Goal: Task Accomplishment & Management: Use online tool/utility

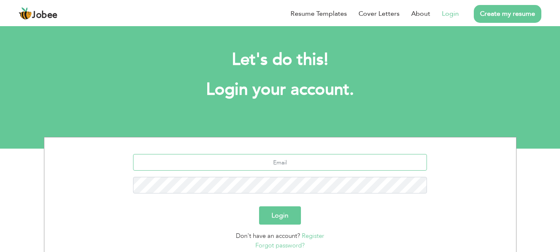
click at [278, 167] on input "text" at bounding box center [280, 162] width 294 height 17
type input "[EMAIL_ADDRESS][DOMAIN_NAME]"
click at [259, 206] on button "Login" at bounding box center [280, 215] width 42 height 18
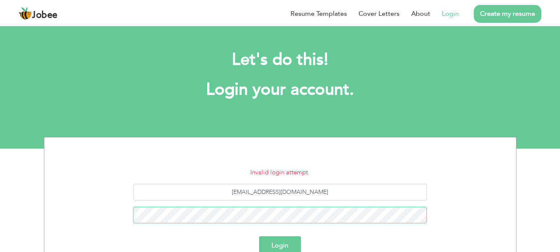
click at [259, 236] on button "Login" at bounding box center [280, 245] width 42 height 18
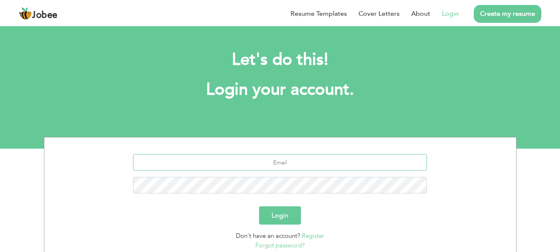
click at [309, 160] on input "text" at bounding box center [280, 162] width 294 height 17
type input "[EMAIL_ADDRESS][DOMAIN_NAME]"
click at [259, 206] on button "Login" at bounding box center [280, 215] width 42 height 18
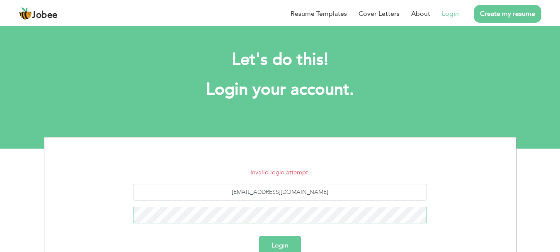
click at [259, 236] on button "Login" at bounding box center [280, 245] width 42 height 18
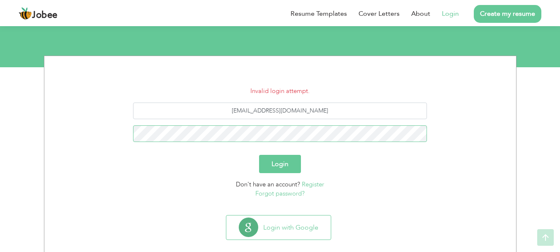
scroll to position [93, 0]
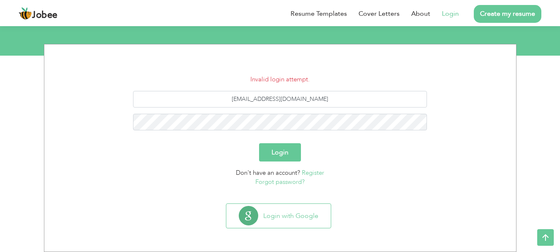
click at [286, 182] on link "Forgot password?" at bounding box center [279, 181] width 49 height 8
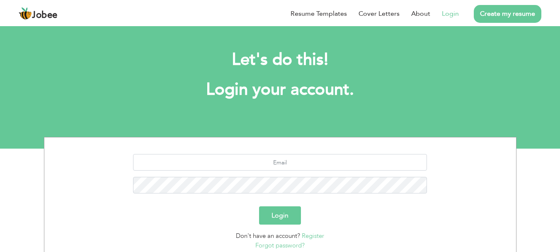
scroll to position [63, 0]
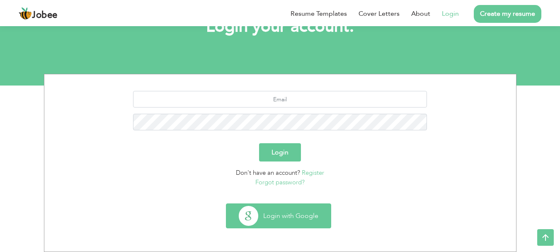
click at [291, 218] on button "Login with Google" at bounding box center [278, 216] width 104 height 24
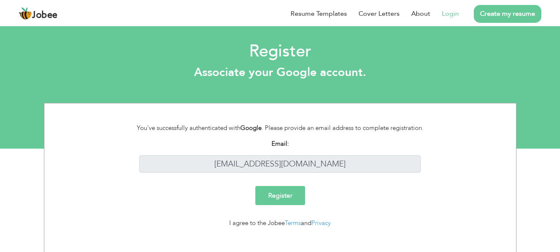
click at [271, 195] on input "Register" at bounding box center [280, 195] width 50 height 19
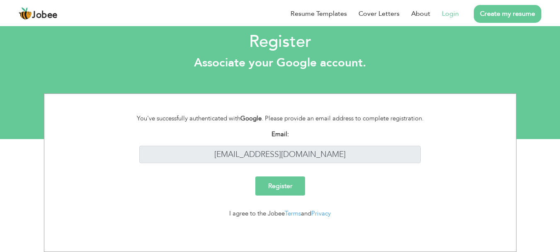
click at [37, 17] on span "Jobee" at bounding box center [45, 15] width 26 height 9
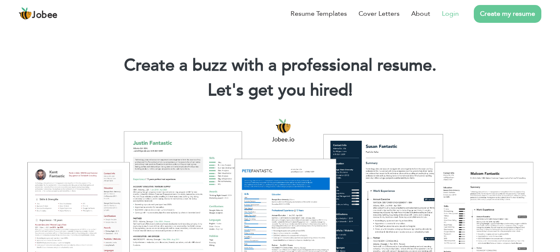
click at [451, 15] on link "Login" at bounding box center [450, 14] width 17 height 10
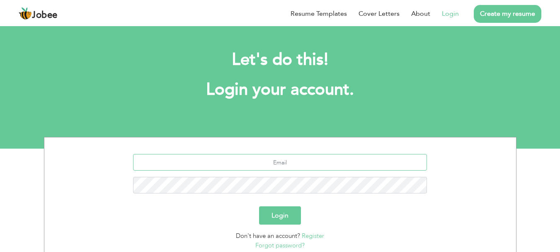
click at [286, 161] on input "text" at bounding box center [280, 162] width 294 height 17
type input "[EMAIL_ADDRESS][DOMAIN_NAME]"
click at [259, 206] on button "Login" at bounding box center [280, 215] width 42 height 18
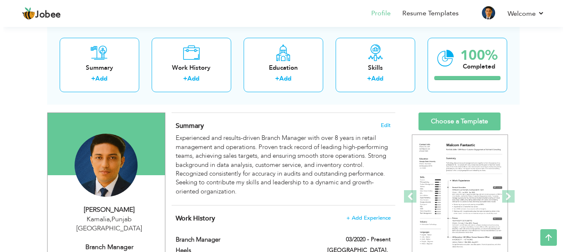
scroll to position [42, 0]
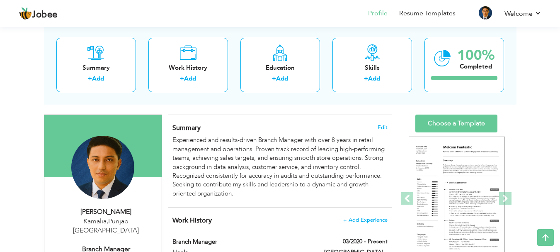
drag, startPoint x: 566, startPoint y: 30, endPoint x: 565, endPoint y: 39, distance: 8.8
click at [560, 39] on html "Jobee Profile Resume Templates Resume Templates Cover Letters About My Resume W…" at bounding box center [280, 84] width 560 height 252
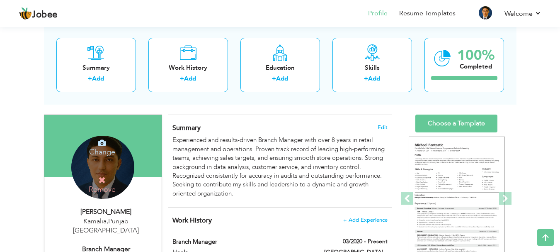
click at [107, 147] on h4 "Change" at bounding box center [102, 146] width 59 height 20
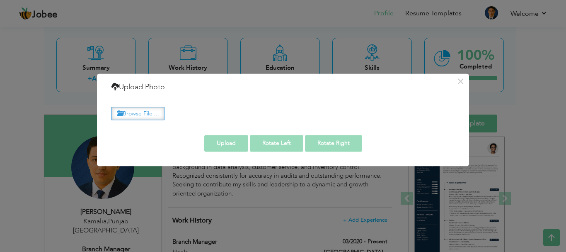
click at [143, 113] on label "Browse File ..." at bounding box center [138, 113] width 53 height 13
click at [0, 0] on input "Browse File ..." at bounding box center [0, 0] width 0 height 0
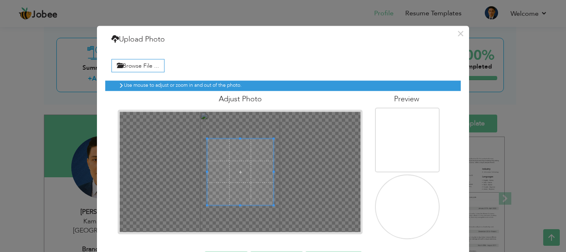
scroll to position [31, 0]
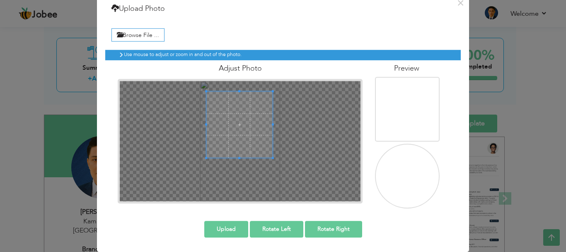
click at [242, 115] on span at bounding box center [239, 124] width 66 height 66
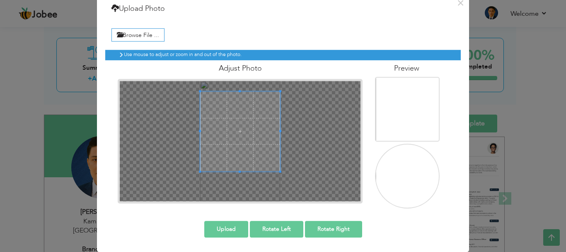
click at [184, 194] on div at bounding box center [240, 141] width 241 height 120
click at [238, 150] on span at bounding box center [240, 128] width 80 height 80
click at [228, 226] on button "Upload" at bounding box center [226, 229] width 44 height 17
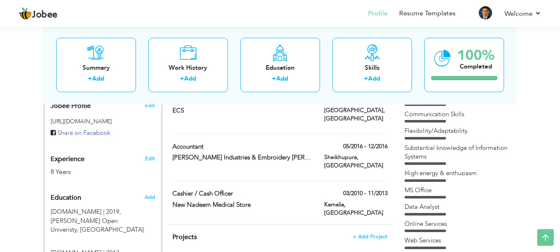
scroll to position [0, 0]
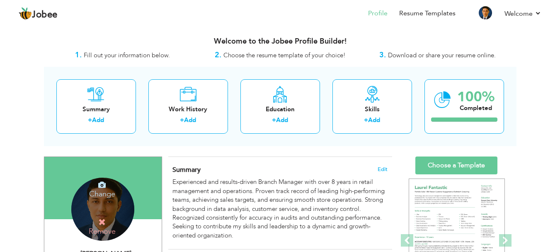
click at [121, 206] on div "Change Remove" at bounding box center [102, 208] width 63 height 63
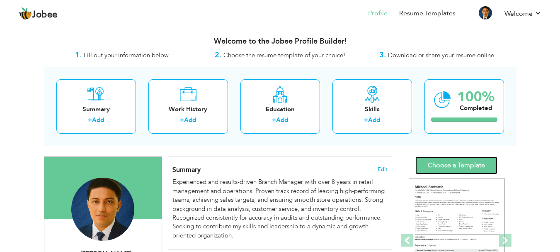
click at [448, 168] on link "Choose a Template" at bounding box center [456, 165] width 82 height 18
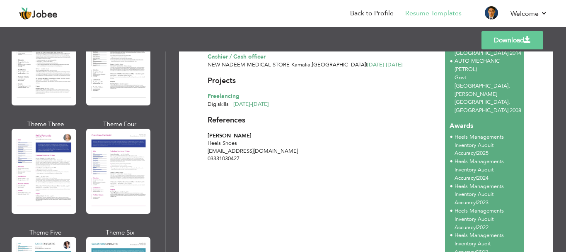
scroll to position [1063, 0]
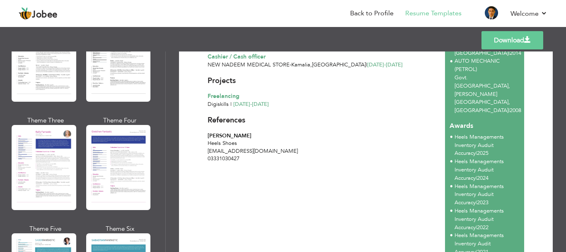
click at [536, 39] on link "Download" at bounding box center [513, 40] width 62 height 18
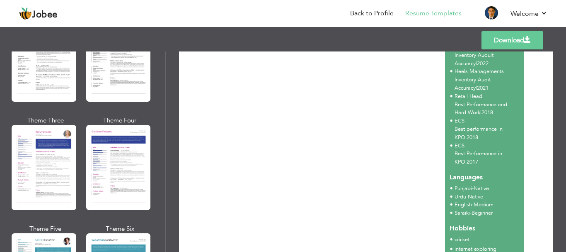
scroll to position [478, 0]
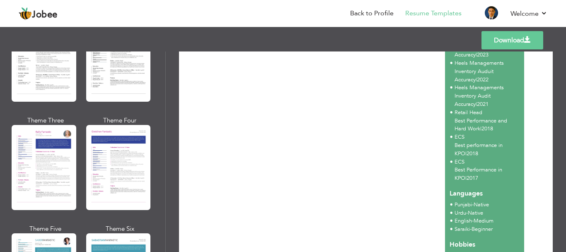
click at [163, 192] on div "Professional Themes Theme One Theme Two Theme Three Theme Six" at bounding box center [82, 151] width 165 height 200
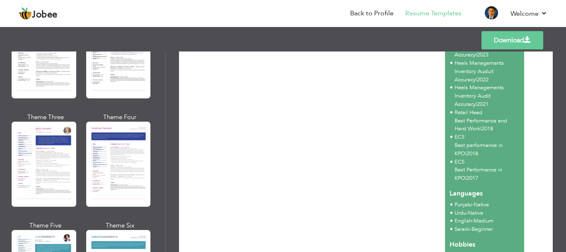
scroll to position [1052, 0]
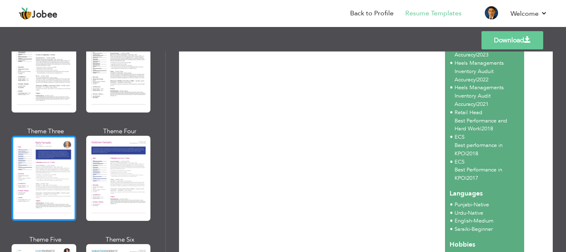
click at [34, 164] on div at bounding box center [44, 178] width 65 height 85
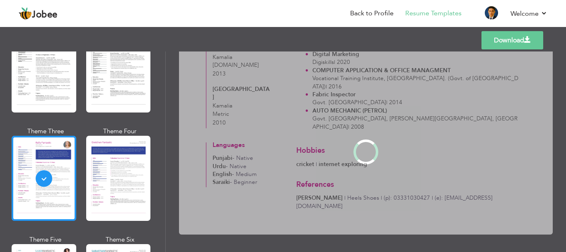
scroll to position [0, 0]
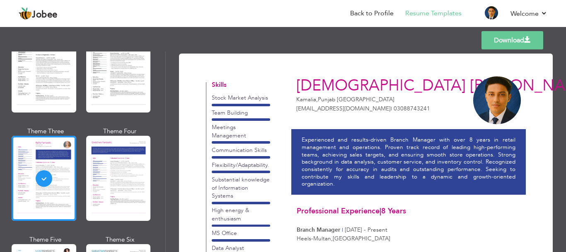
drag, startPoint x: 563, startPoint y: 95, endPoint x: 565, endPoint y: 158, distance: 62.2
click at [565, 158] on div "Download [PERSON_NAME] [GEOGRAPHIC_DATA] , [GEOGRAPHIC_DATA] [GEOGRAPHIC_DATA] …" at bounding box center [366, 151] width 400 height 200
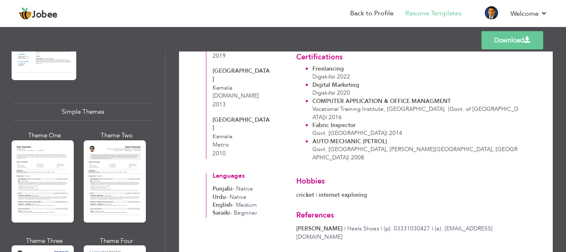
scroll to position [1490, 0]
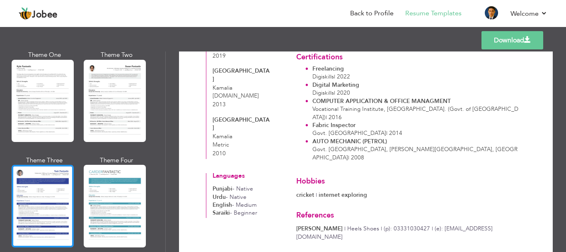
click at [37, 180] on div at bounding box center [43, 206] width 62 height 82
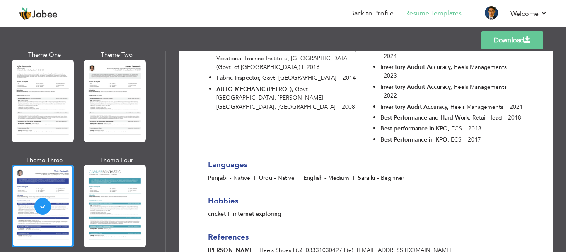
scroll to position [674, 0]
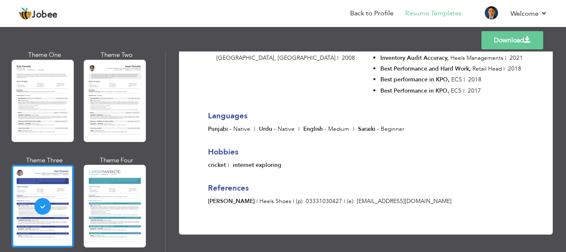
click at [519, 35] on link "Download" at bounding box center [513, 40] width 62 height 18
drag, startPoint x: 165, startPoint y: 240, endPoint x: 167, endPoint y: 230, distance: 10.1
click at [167, 230] on div "Professional Themes Theme One Theme Two Theme Three Theme Four" at bounding box center [283, 151] width 566 height 200
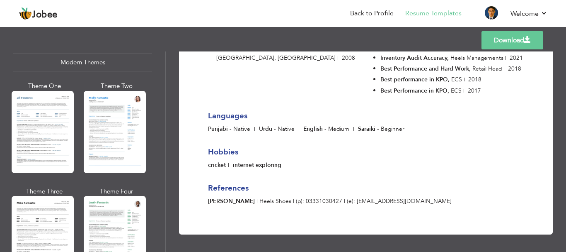
scroll to position [405, 0]
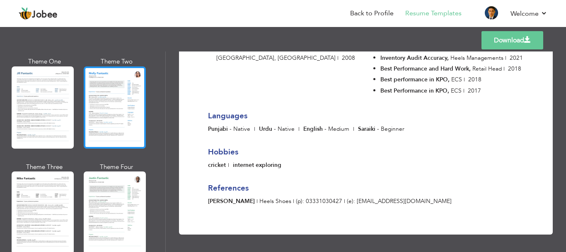
click at [109, 100] on div at bounding box center [115, 107] width 62 height 82
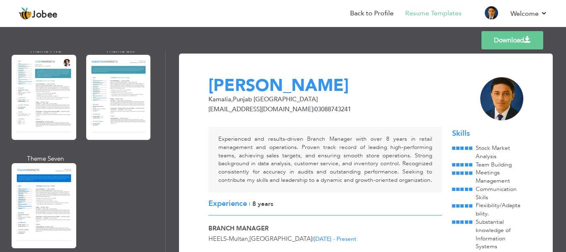
scroll to position [1472, 0]
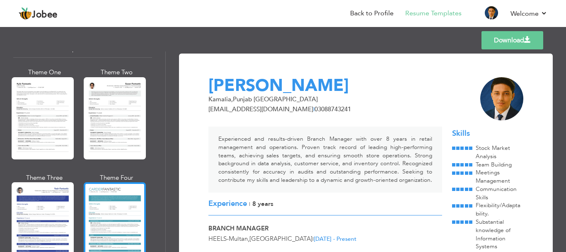
click at [130, 220] on div at bounding box center [115, 223] width 62 height 82
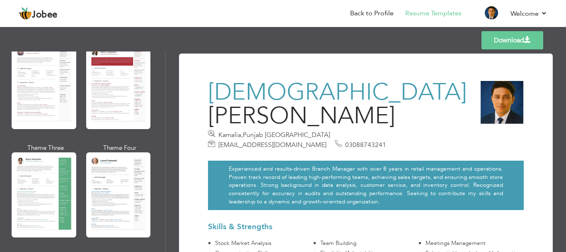
scroll to position [0, 0]
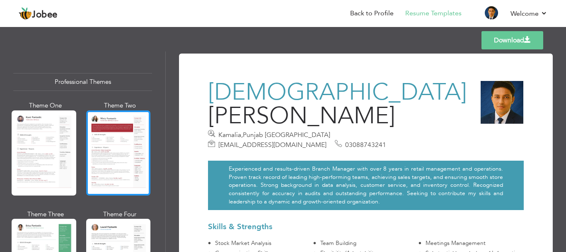
click at [114, 136] on div at bounding box center [118, 152] width 65 height 85
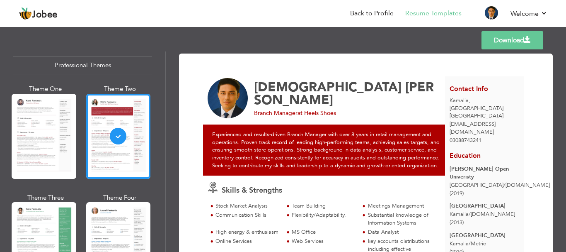
click at [530, 38] on span at bounding box center [527, 39] width 7 height 7
